Goal: Use online tool/utility: Utilize a website feature to perform a specific function

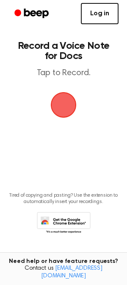
click at [97, 16] on link "Log in" at bounding box center [100, 13] width 38 height 21
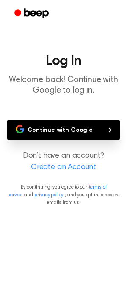
click at [77, 135] on button "Continue with Google" at bounding box center [63, 130] width 113 height 20
click at [50, 127] on button "Continue with Google" at bounding box center [63, 130] width 113 height 20
click at [59, 138] on button "Continue with Google" at bounding box center [63, 130] width 113 height 20
click at [60, 132] on button "Continue with Google" at bounding box center [63, 130] width 113 height 20
click at [47, 130] on button "Continue with Google" at bounding box center [63, 130] width 113 height 20
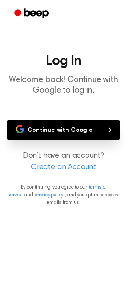
click at [68, 130] on button "Continue with Google" at bounding box center [63, 130] width 113 height 20
click at [57, 131] on button "Continue with Google" at bounding box center [63, 130] width 113 height 20
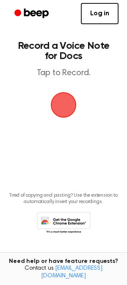
click at [69, 113] on span "button" at bounding box center [64, 105] width 24 height 24
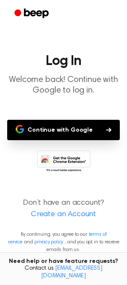
click at [61, 136] on button "Continue with Google" at bounding box center [63, 130] width 113 height 20
click at [83, 125] on button "Continue with Google" at bounding box center [63, 130] width 113 height 20
click at [107, 127] on icon "button" at bounding box center [109, 129] width 5 height 5
click at [46, 129] on button "Continue with Google" at bounding box center [63, 130] width 113 height 20
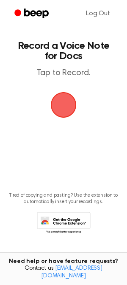
click at [60, 110] on span "button" at bounding box center [64, 105] width 24 height 24
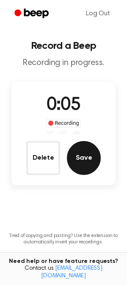
click at [89, 155] on button "Save" at bounding box center [84, 158] width 34 height 34
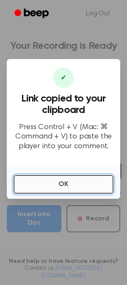
click at [71, 188] on button "OK" at bounding box center [64, 184] width 100 height 19
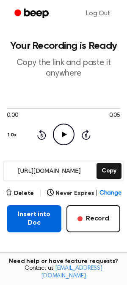
click at [34, 220] on button "Insert into Doc" at bounding box center [34, 218] width 55 height 27
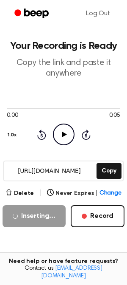
click at [66, 133] on icon "Play Audio" at bounding box center [64, 135] width 22 height 22
